Goal: Task Accomplishment & Management: Complete application form

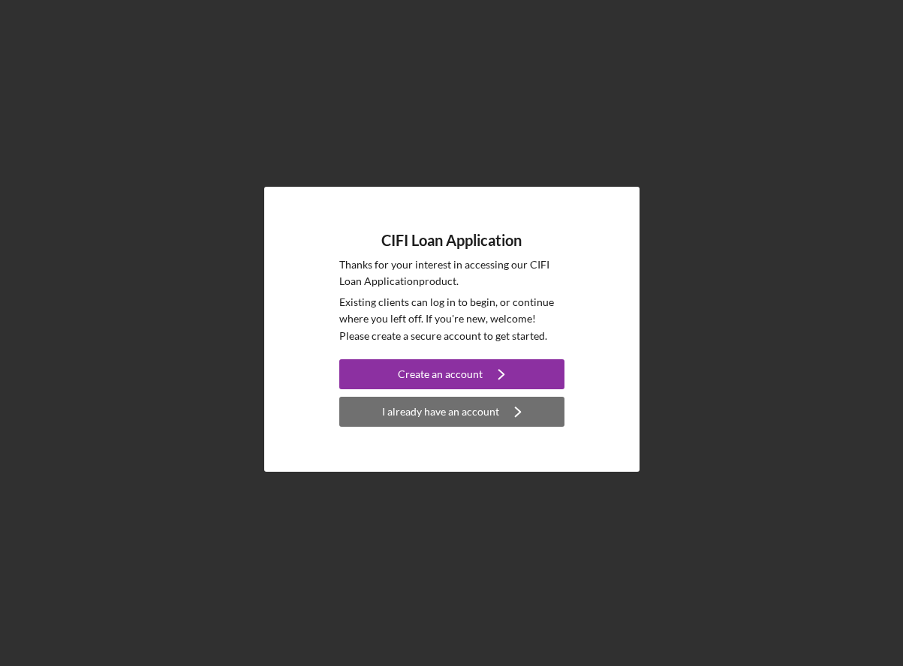
click at [436, 418] on div "I already have an account" at bounding box center [440, 412] width 117 height 30
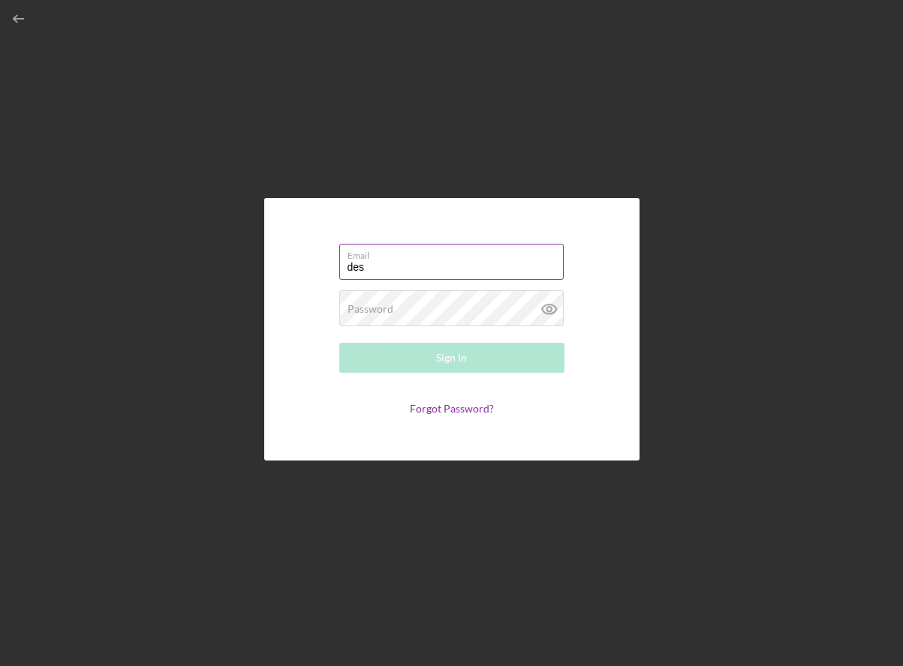
type input "[EMAIL_ADDRESS][DOMAIN_NAME]"
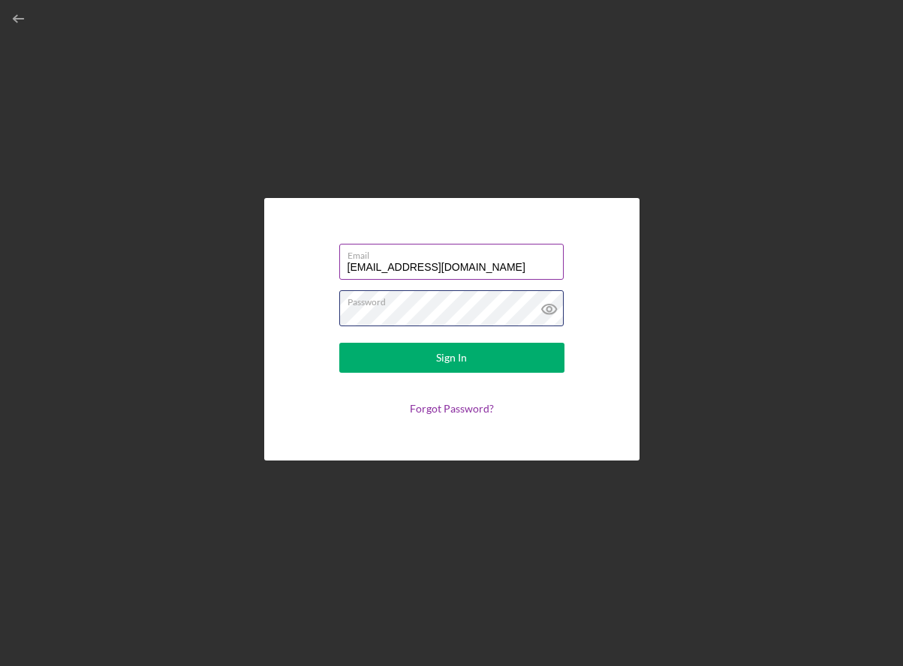
click at [339, 343] on button "Sign In" at bounding box center [451, 358] width 225 height 30
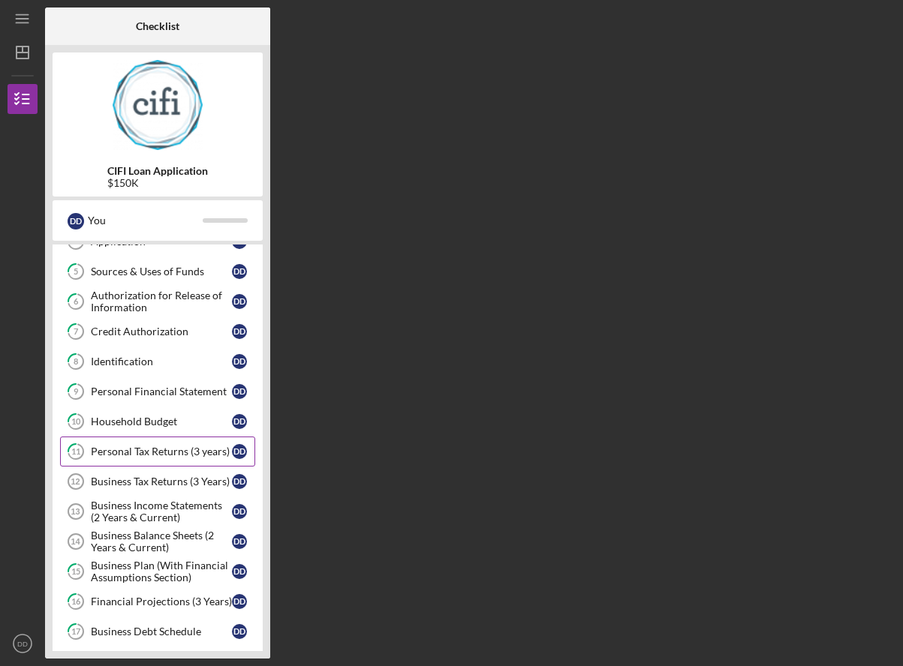
scroll to position [269, 0]
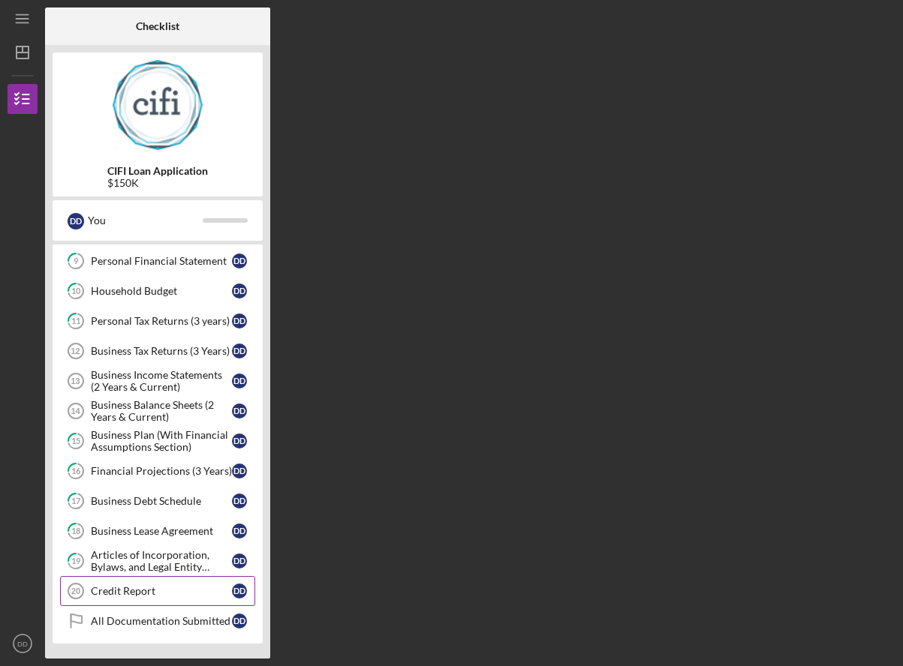
click at [116, 588] on div "Credit Report" at bounding box center [161, 591] width 141 height 12
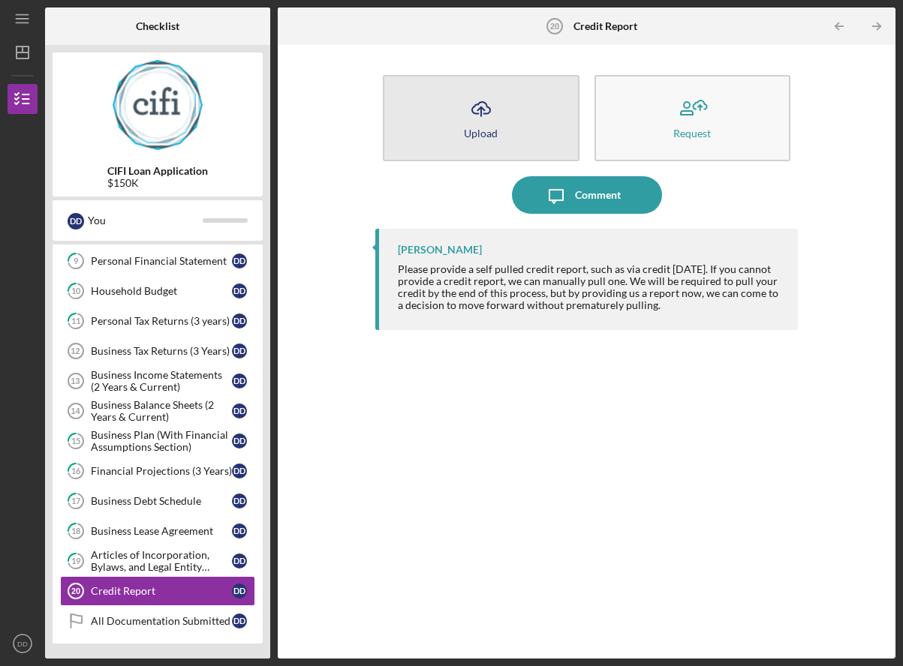
click at [516, 136] on button "Icon/Upload Upload" at bounding box center [481, 118] width 196 height 86
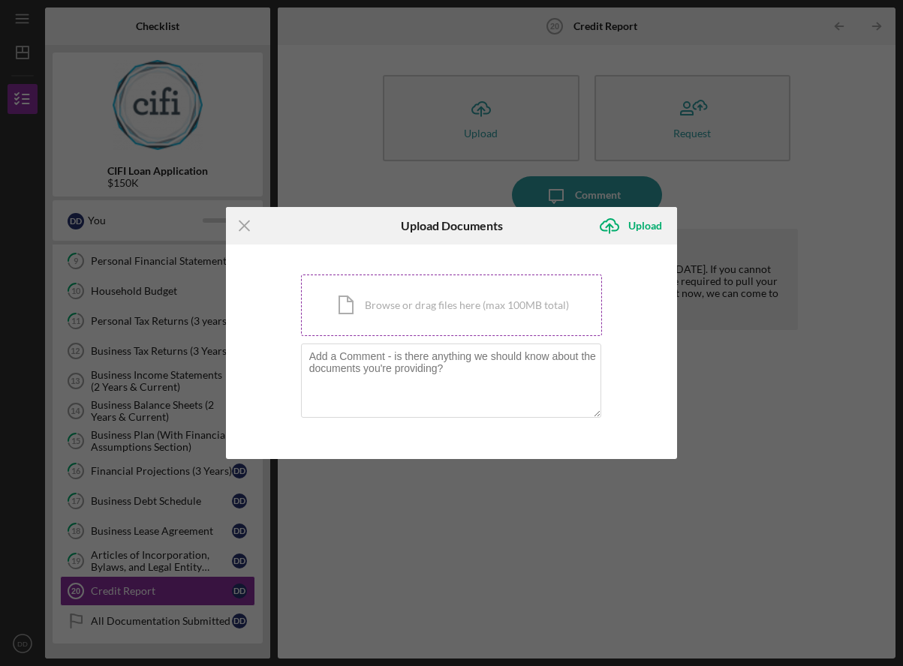
click at [391, 311] on div "Icon/Document Browse or drag files here (max 100MB total) Tap to choose files o…" at bounding box center [452, 306] width 302 height 62
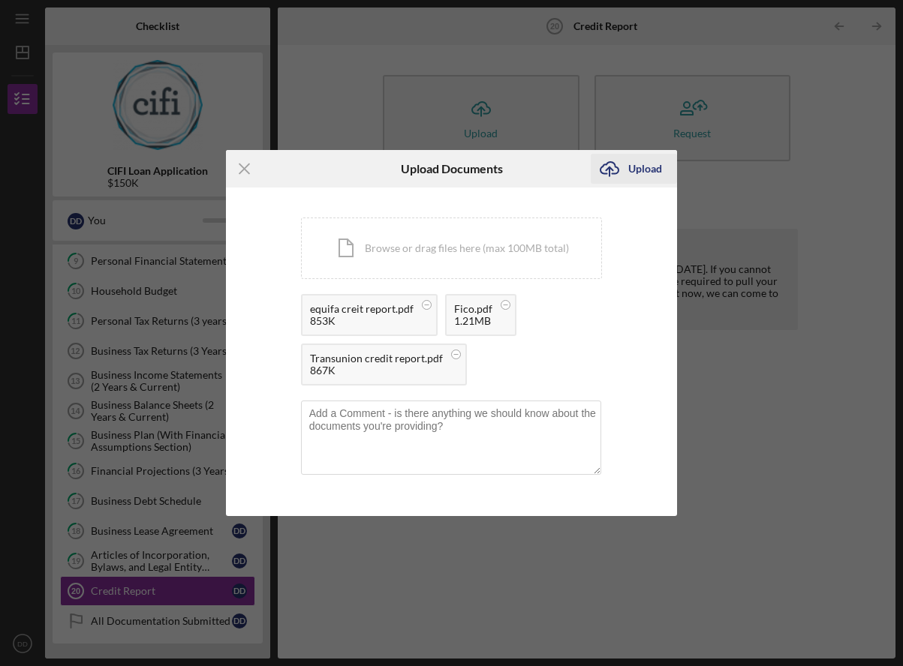
click at [625, 161] on icon "Icon/Upload" at bounding box center [610, 169] width 38 height 38
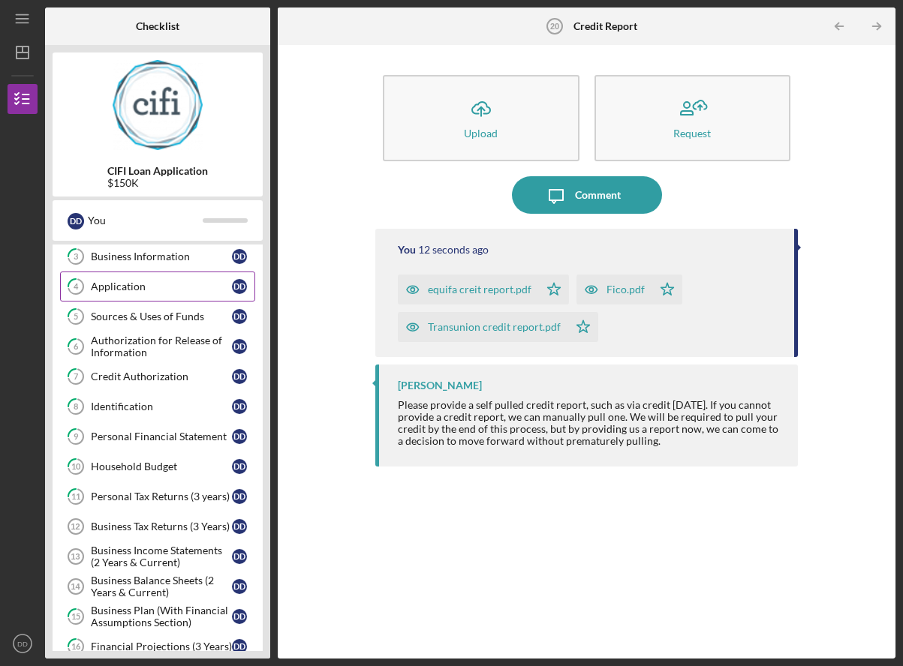
scroll to position [269, 0]
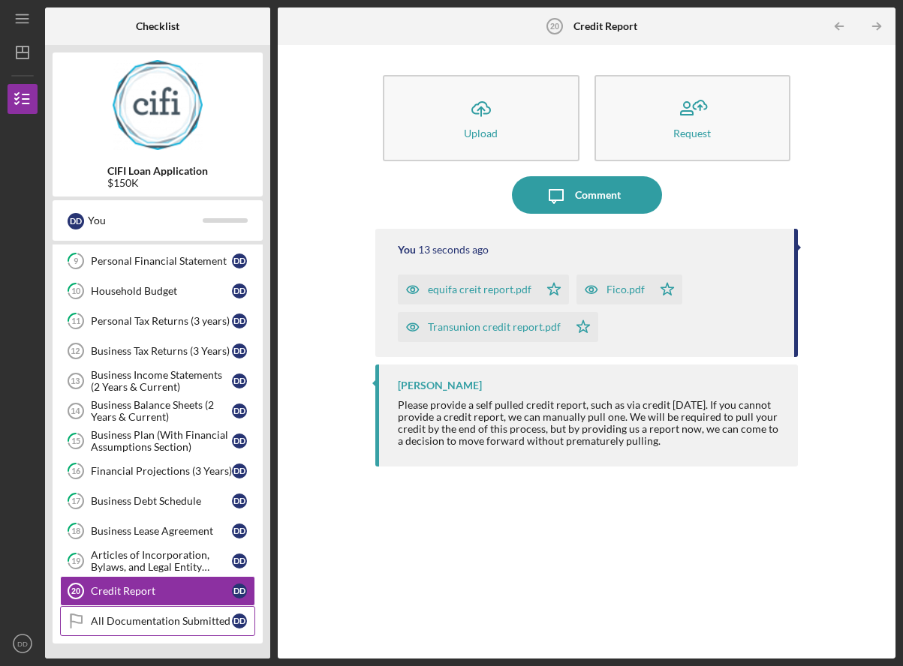
click at [185, 616] on div "All Documentation Submitted" at bounding box center [161, 621] width 141 height 12
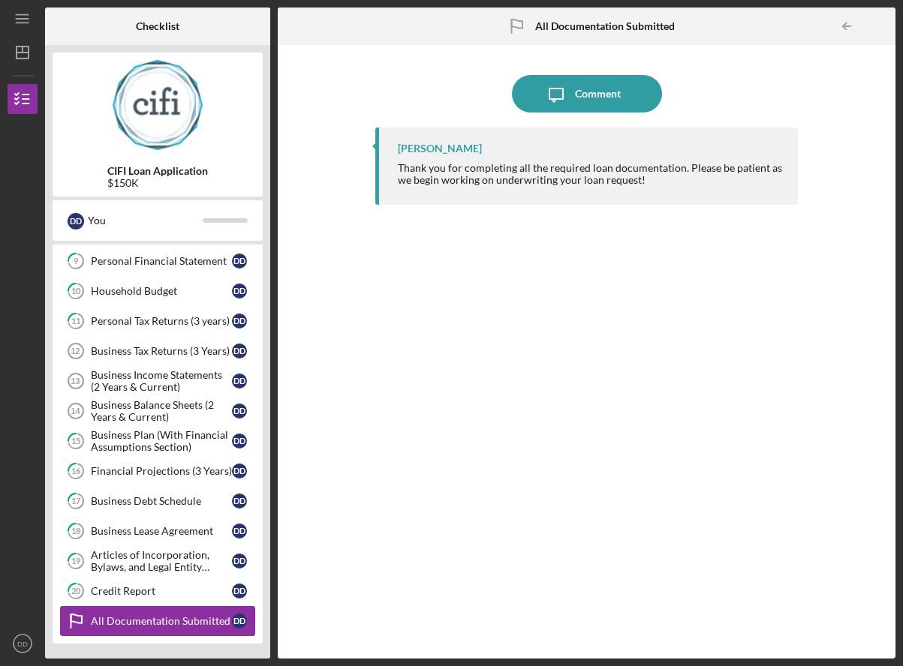
click at [117, 624] on div "All Documentation Submitted" at bounding box center [161, 621] width 141 height 12
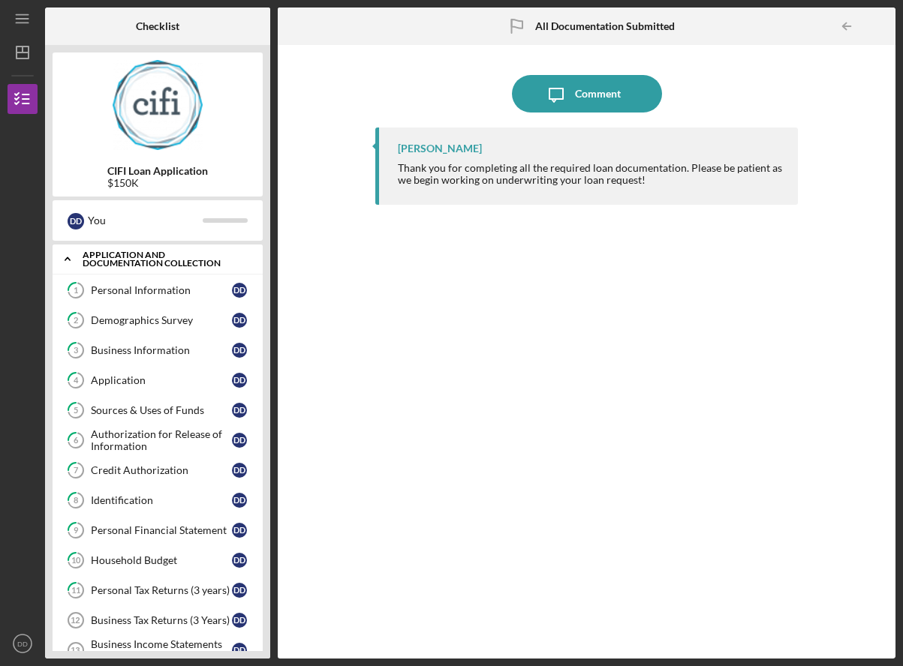
click at [116, 254] on div "Application and Documentation Collection" at bounding box center [163, 259] width 161 height 17
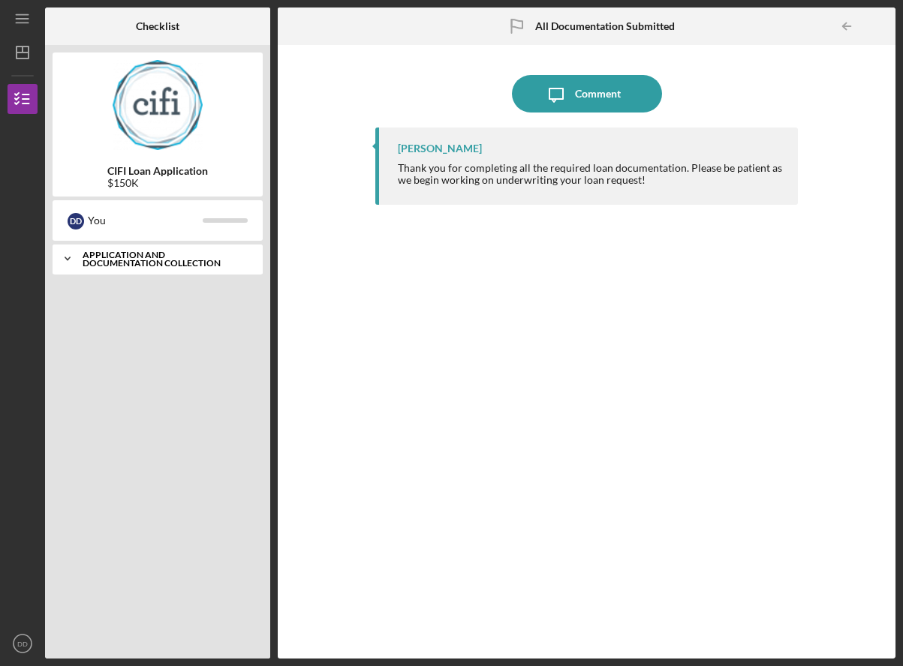
click at [116, 254] on div "Application and Documentation Collection" at bounding box center [163, 259] width 161 height 17
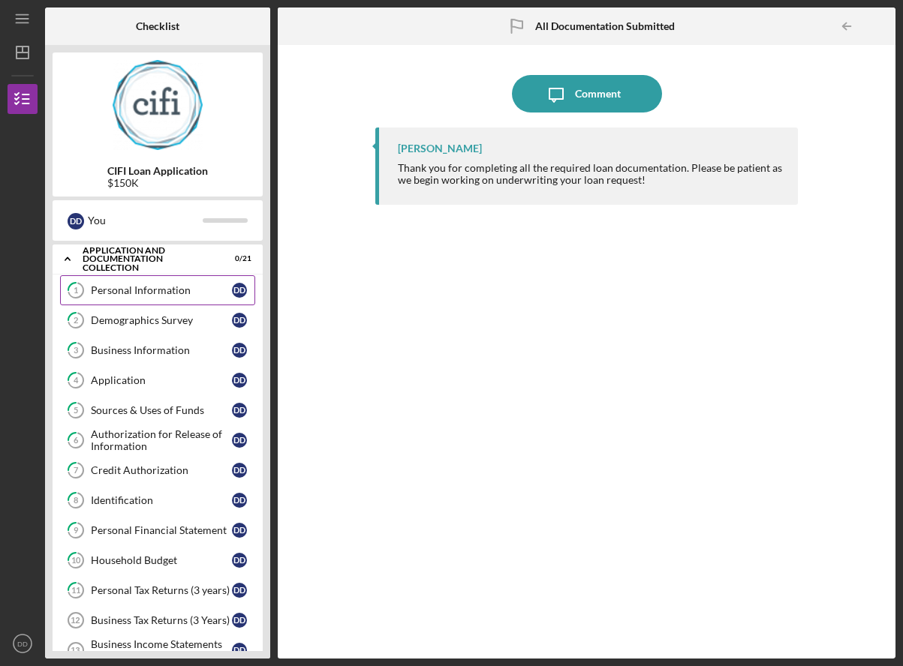
click at [155, 300] on link "1 Personal Information D D" at bounding box center [157, 290] width 195 height 30
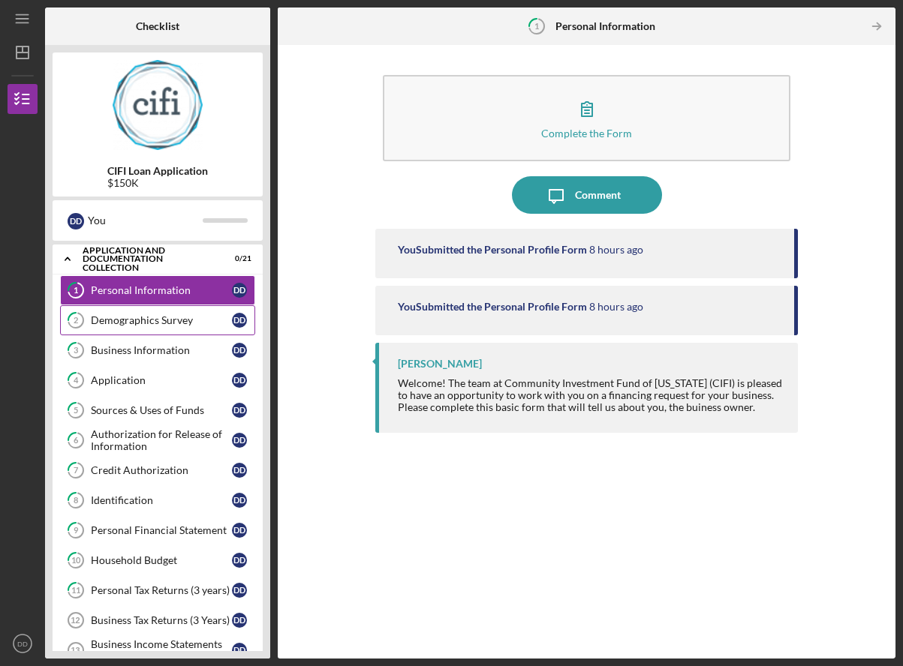
click at [166, 305] on link "2 Demographics Survey D D" at bounding box center [157, 320] width 195 height 30
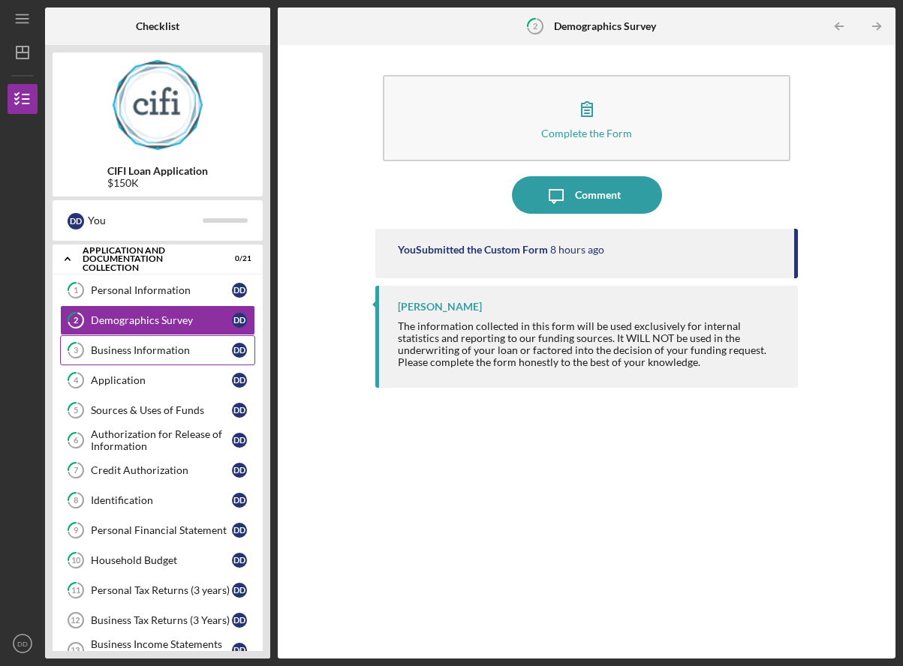
click at [156, 362] on link "3 Business Information D D" at bounding box center [157, 350] width 195 height 30
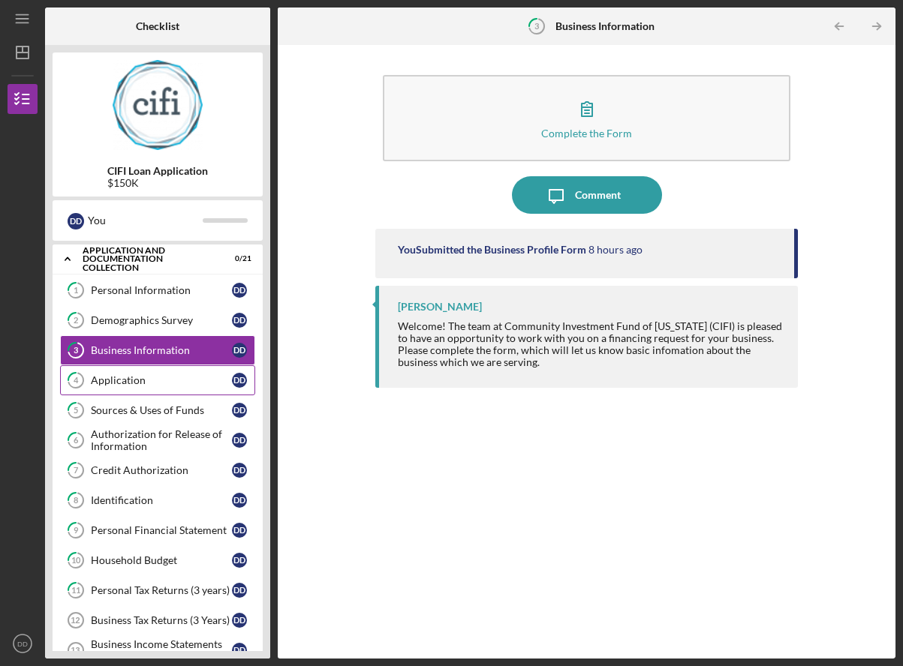
click at [155, 375] on div "Application" at bounding box center [161, 381] width 141 height 12
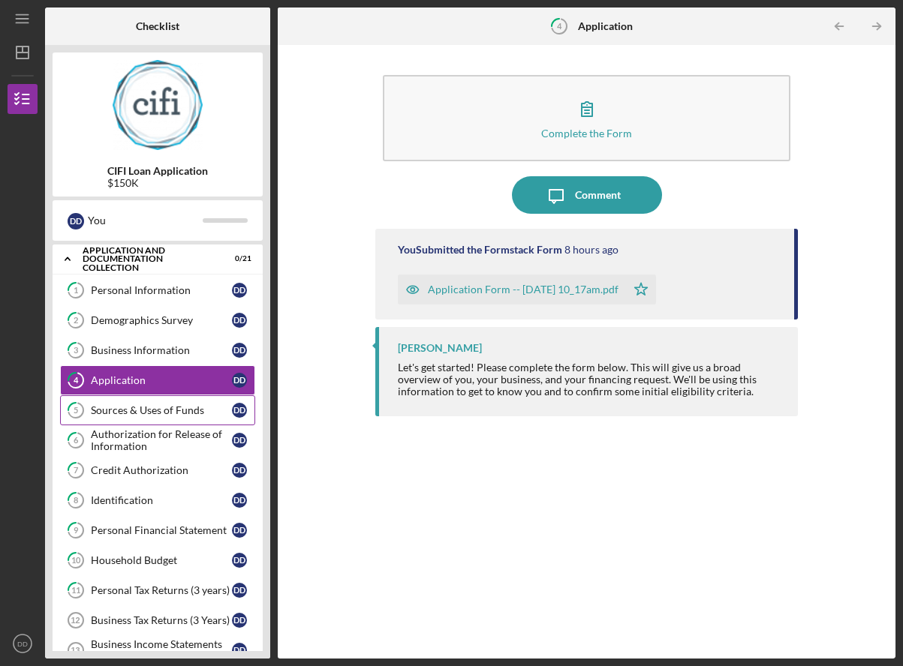
click at [139, 423] on link "5 Sources & Uses of Funds D D" at bounding box center [157, 411] width 195 height 30
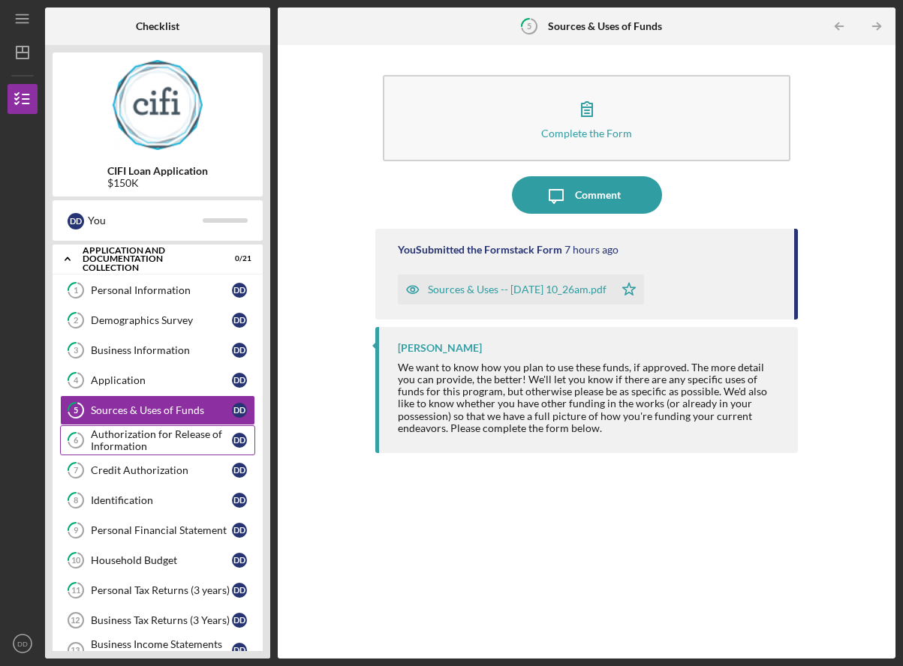
click at [125, 454] on link "6 Authorization for Release of Information D D" at bounding box center [157, 441] width 195 height 30
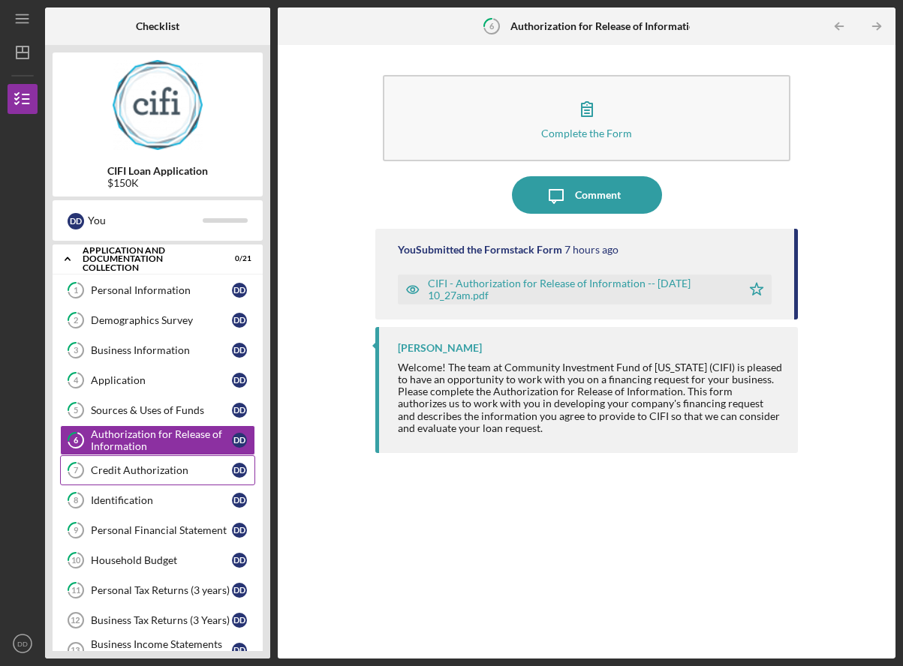
click at [122, 462] on link "7 Credit Authorization D D" at bounding box center [157, 471] width 195 height 30
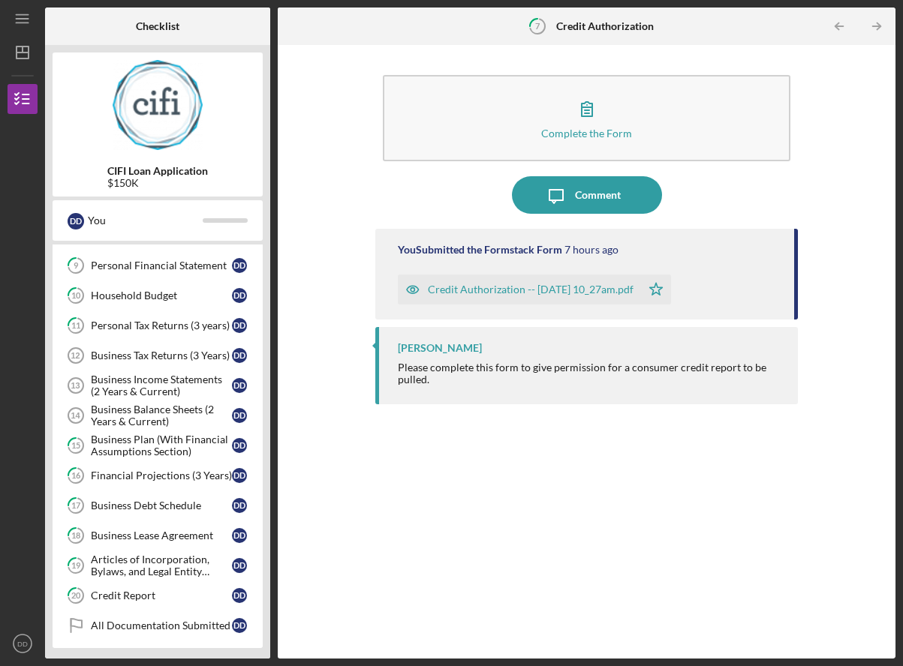
scroll to position [269, 0]
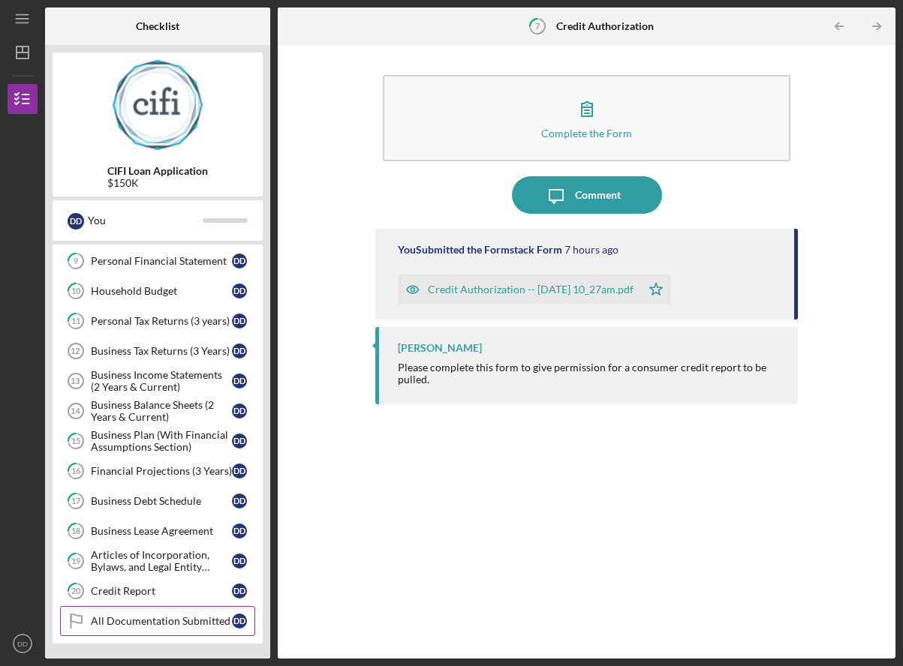
click at [170, 632] on link "All Documentation Submitted All Documentation Submitted D D" at bounding box center [157, 621] width 195 height 30
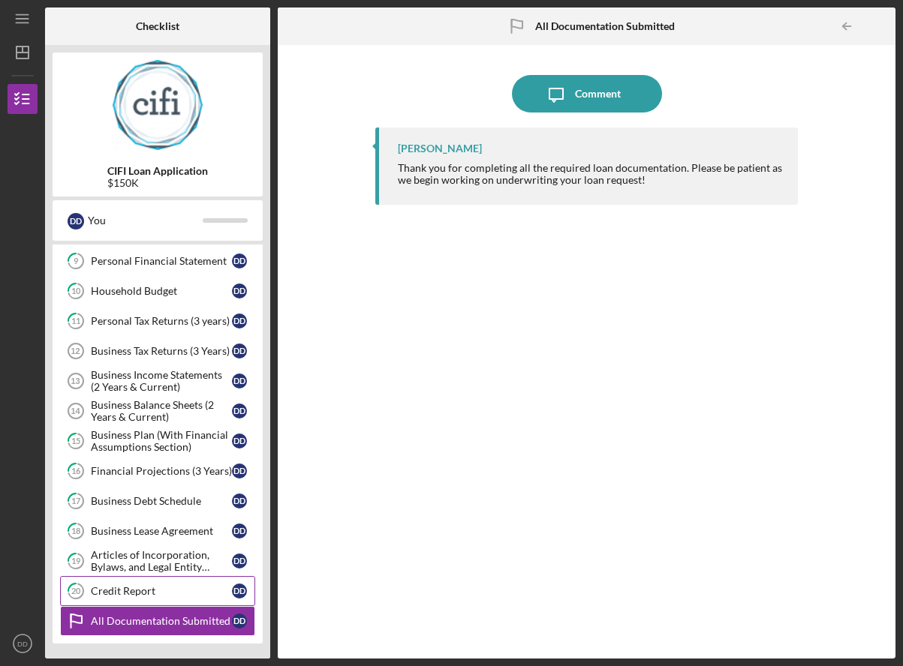
click at [128, 585] on div "Credit Report" at bounding box center [161, 591] width 141 height 12
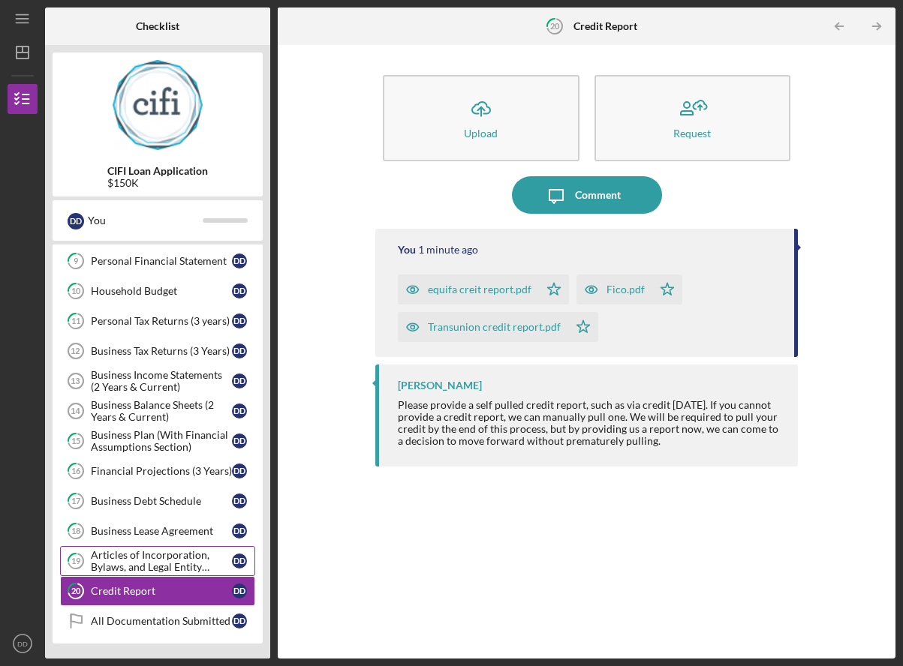
click at [132, 554] on div "Articles of Incorporation, Bylaws, and Legal Entity Documents" at bounding box center [161, 561] width 141 height 24
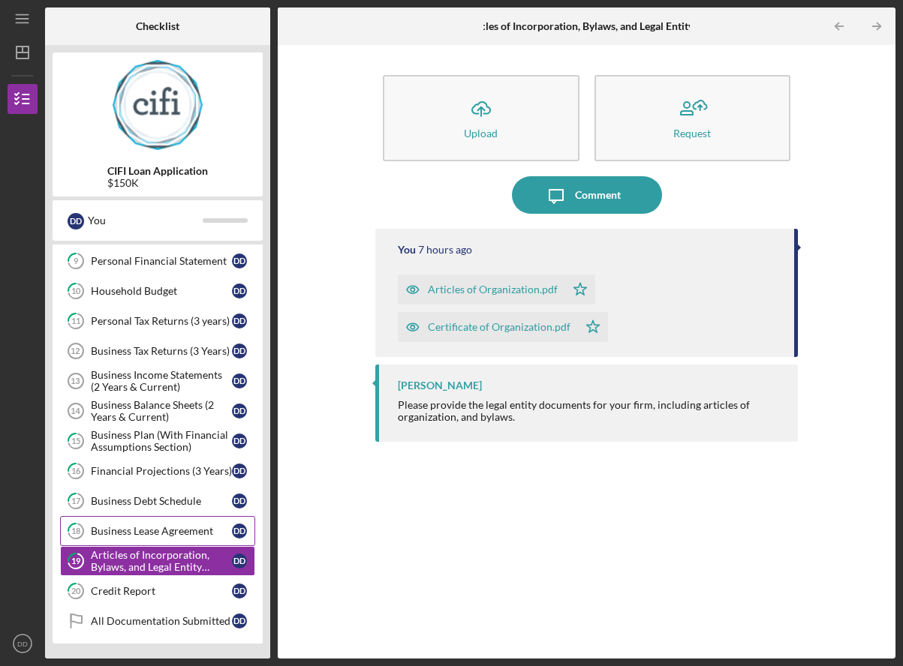
click at [144, 530] on div "Business Lease Agreement" at bounding box center [161, 531] width 141 height 12
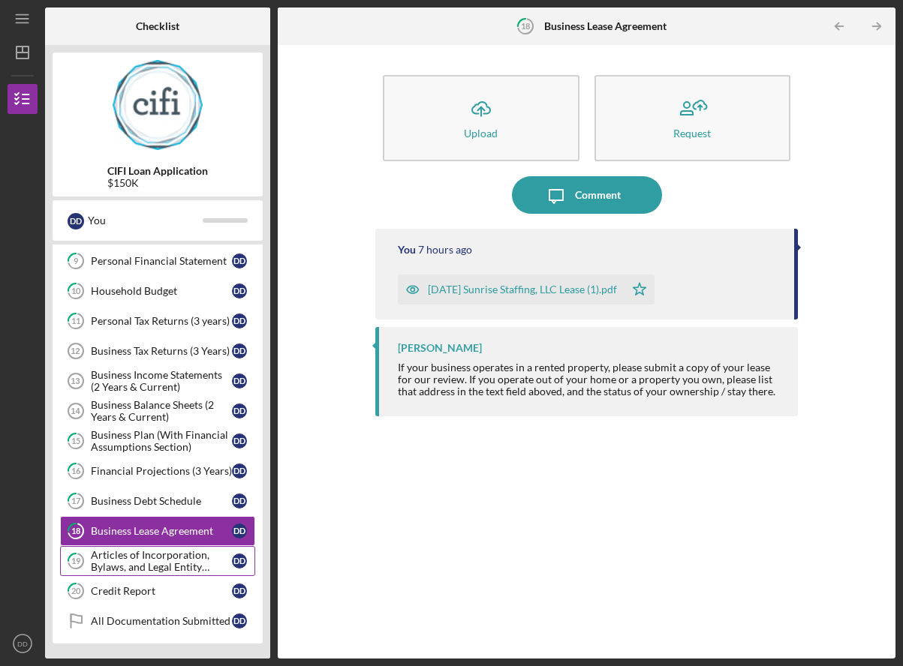
click at [138, 567] on div "Articles of Incorporation, Bylaws, and Legal Entity Documents" at bounding box center [161, 561] width 141 height 24
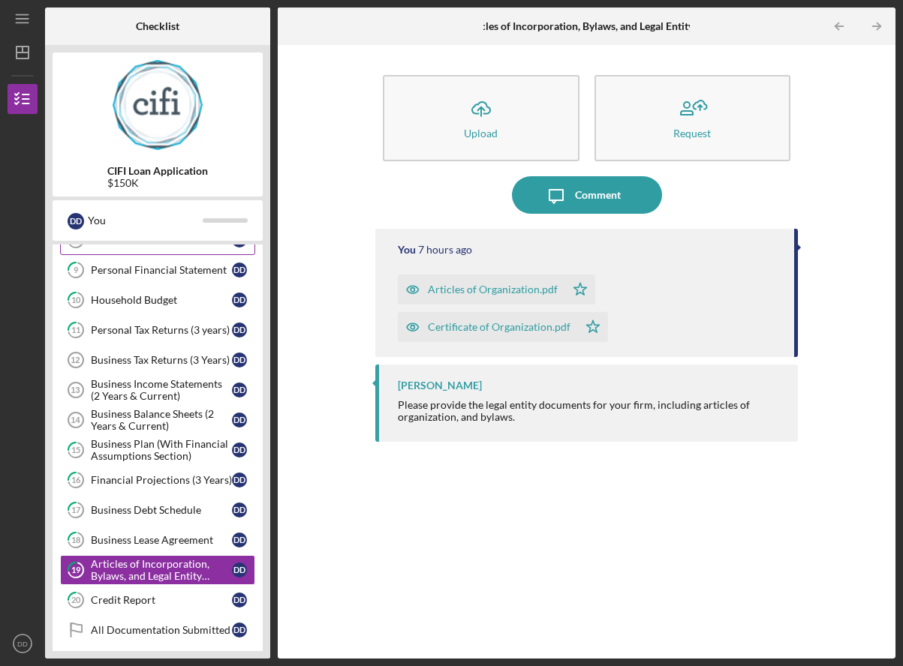
scroll to position [269, 0]
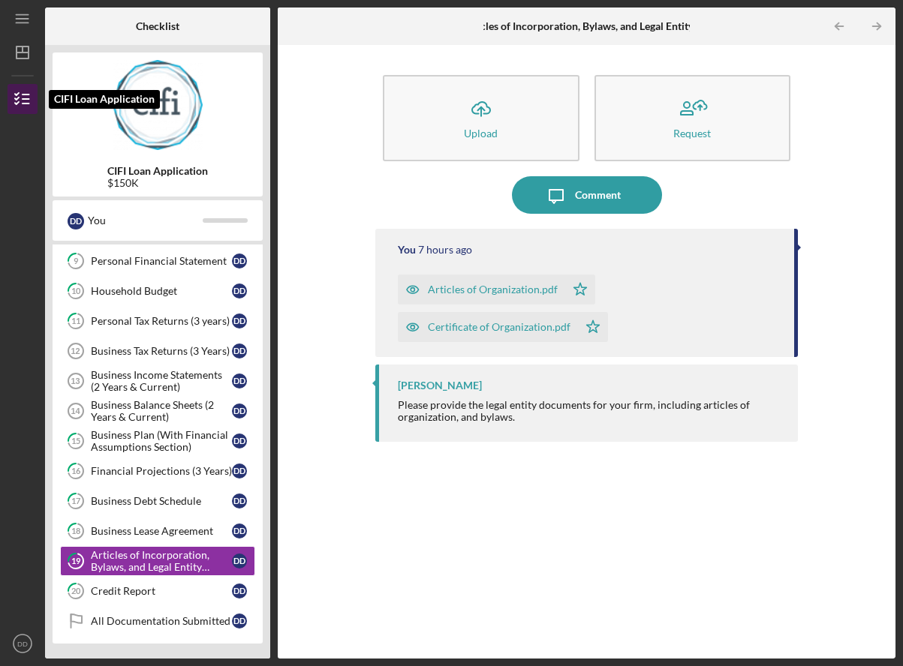
click at [10, 87] on icon "button" at bounding box center [23, 99] width 38 height 38
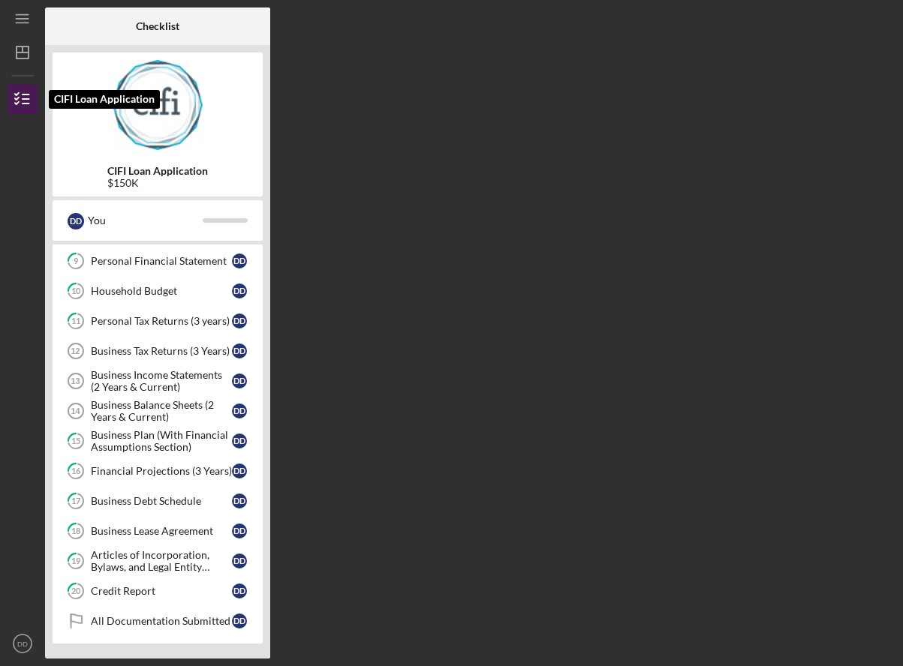
click at [10, 87] on icon "button" at bounding box center [23, 99] width 38 height 38
click at [149, 136] on img at bounding box center [158, 105] width 210 height 90
